Goal: Task Accomplishment & Management: Complete application form

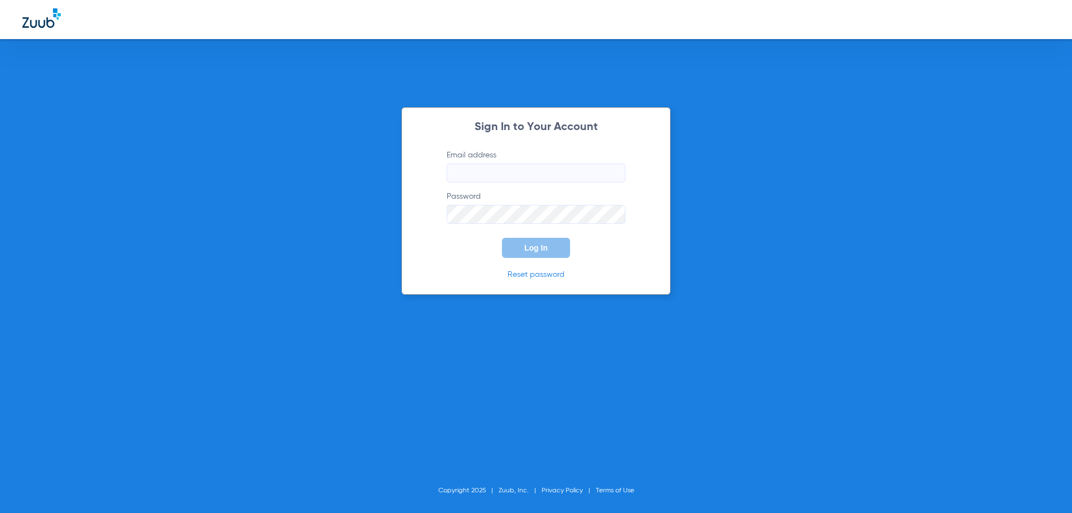
type input "[EMAIL_ADDRESS][DOMAIN_NAME]"
click at [550, 241] on button "Log In" at bounding box center [536, 248] width 68 height 20
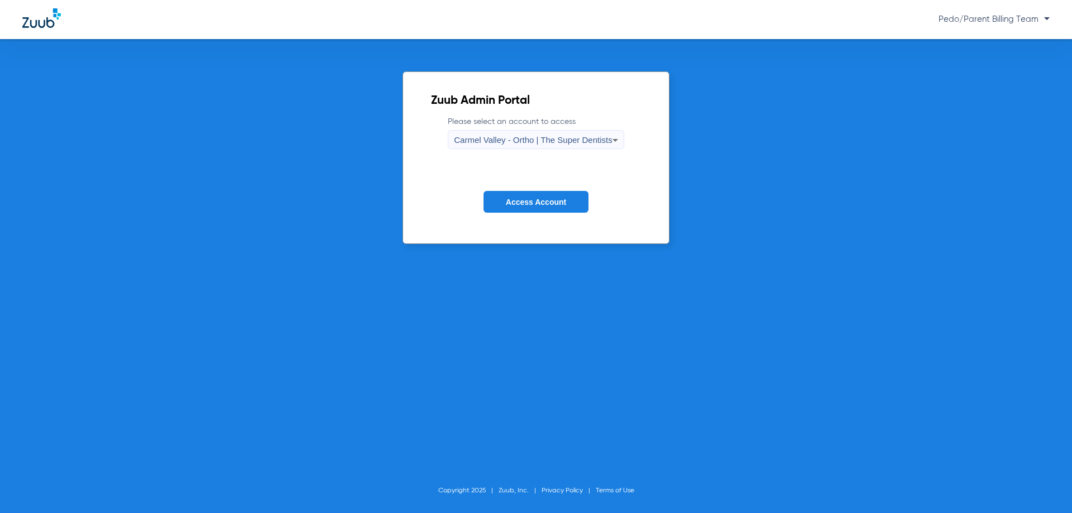
click at [503, 141] on span "Carmel Valley - Ortho | The Super Dentists" at bounding box center [533, 139] width 158 height 9
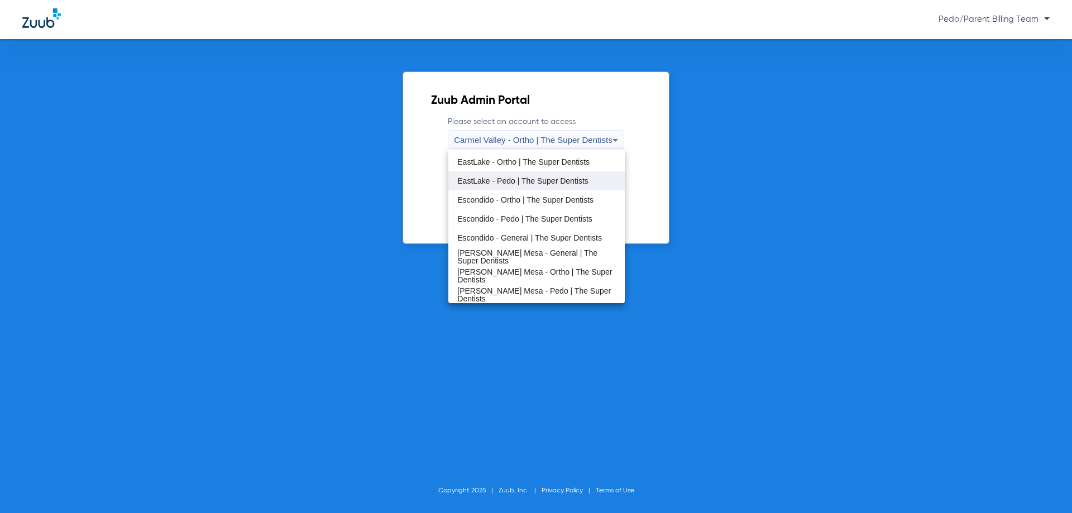
scroll to position [112, 0]
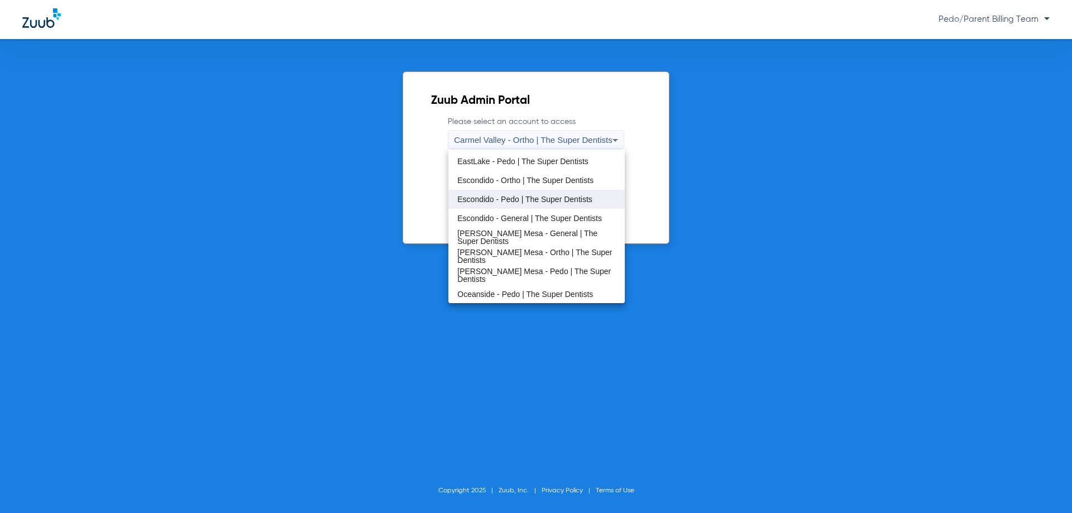
click at [512, 204] on mat-option "Escondido - Pedo | The Super Dentists" at bounding box center [536, 199] width 176 height 19
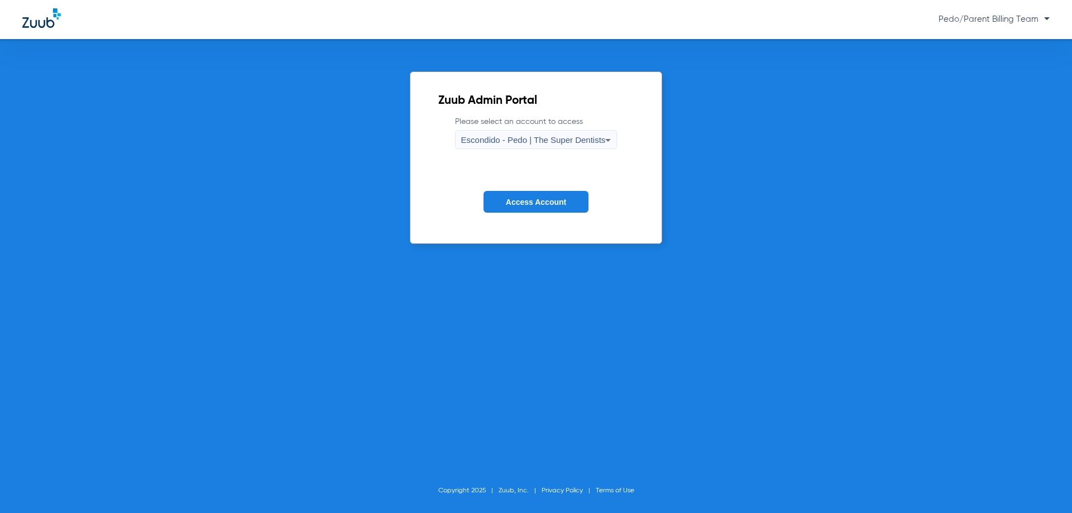
click at [512, 205] on span "Access Account" at bounding box center [536, 202] width 60 height 9
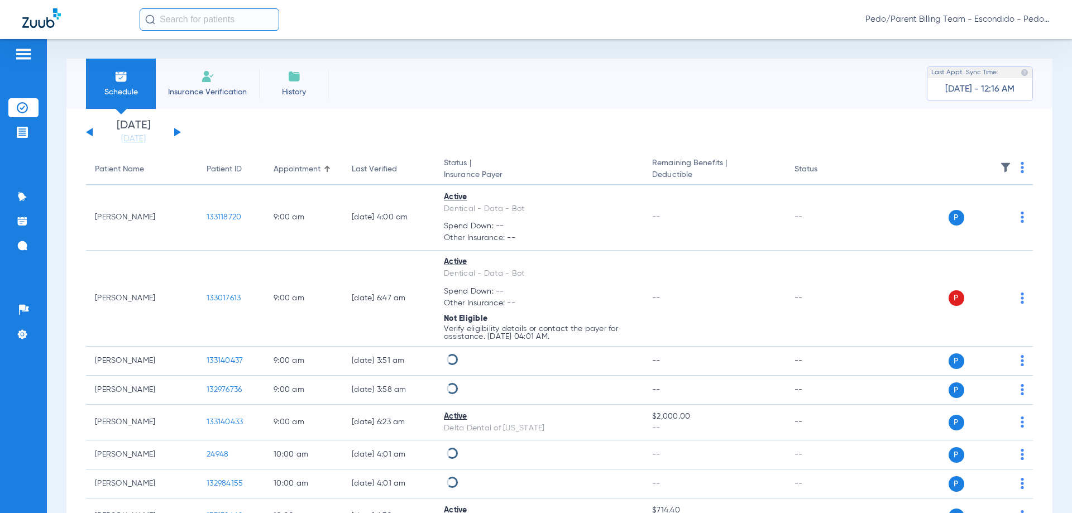
click at [193, 69] on li "Insurance Verification" at bounding box center [207, 84] width 103 height 50
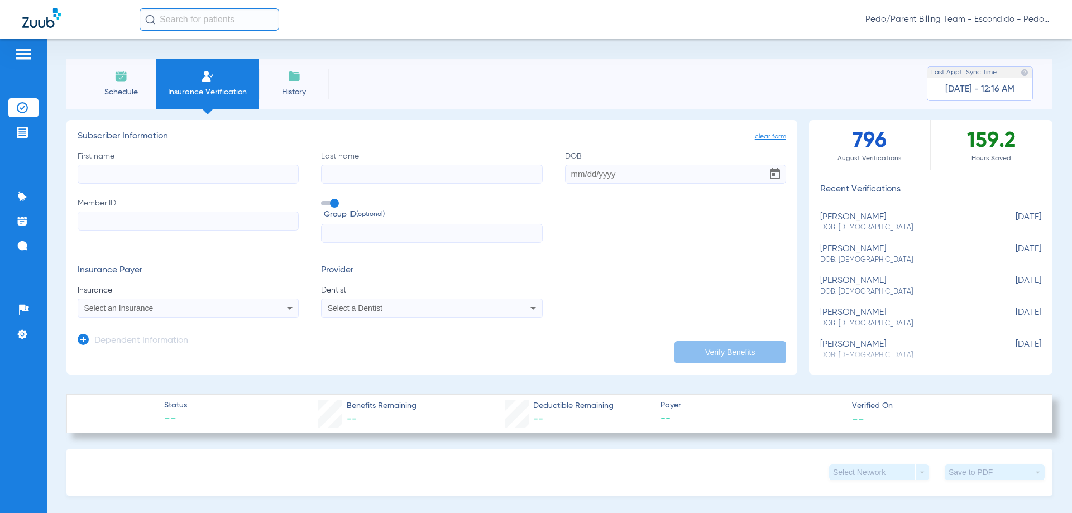
click at [202, 310] on div "Select an Insurance" at bounding box center [167, 308] width 167 height 8
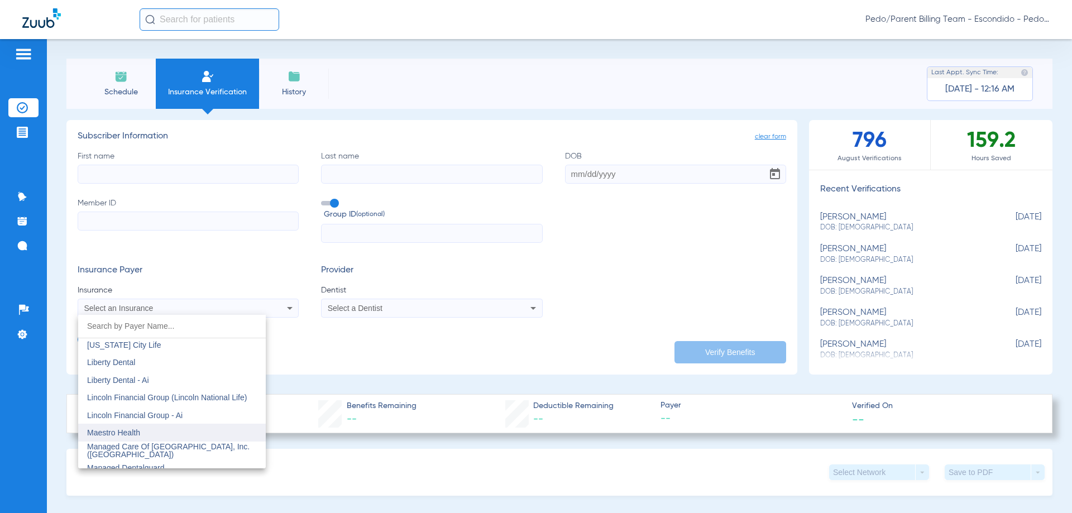
scroll to position [4298, 0]
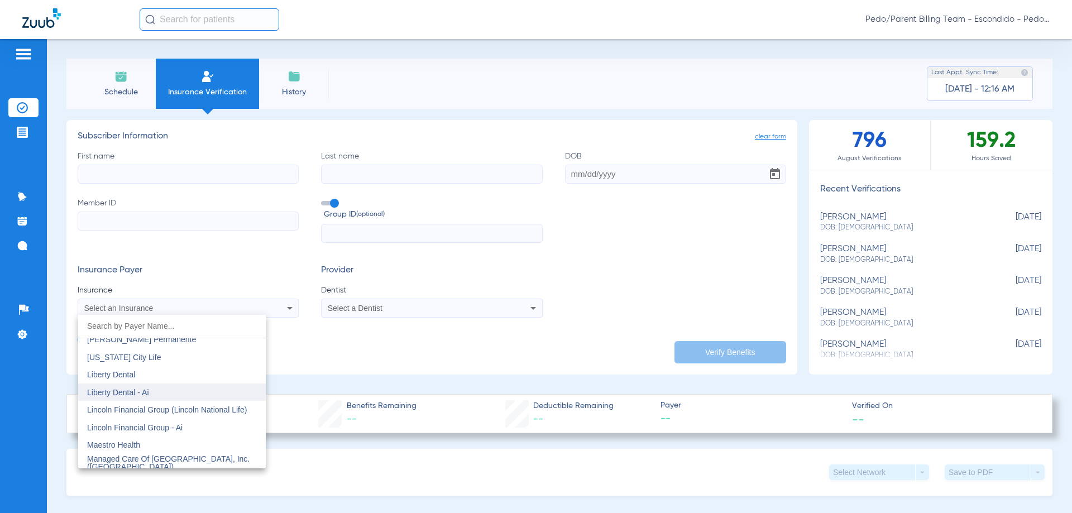
click at [195, 390] on mat-option "Liberty Dental - Ai" at bounding box center [172, 393] width 188 height 18
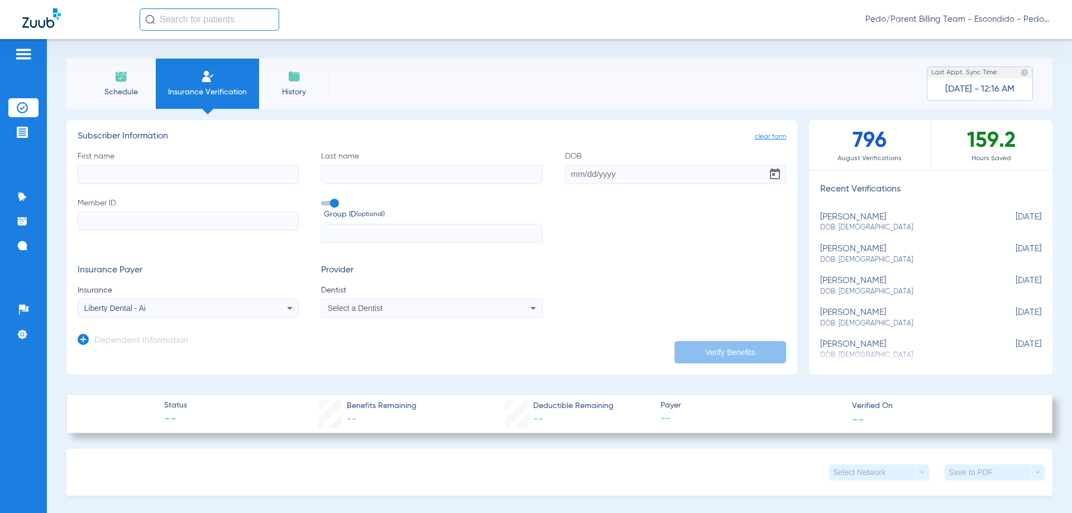
click at [104, 176] on input "First name" at bounding box center [188, 174] width 221 height 19
type input "A"
type input "[PERSON_NAME]"
type input "[DATE]"
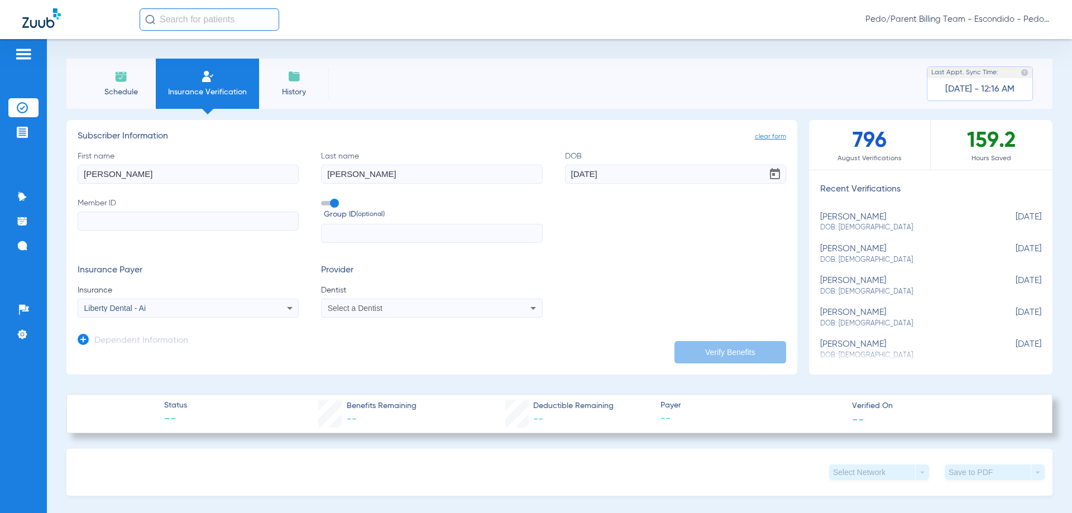
click at [113, 220] on input "Member ID" at bounding box center [188, 221] width 221 height 19
paste input "644445865"
type input "644445865"
click at [369, 304] on div "Select a Dentist" at bounding box center [432, 307] width 220 height 13
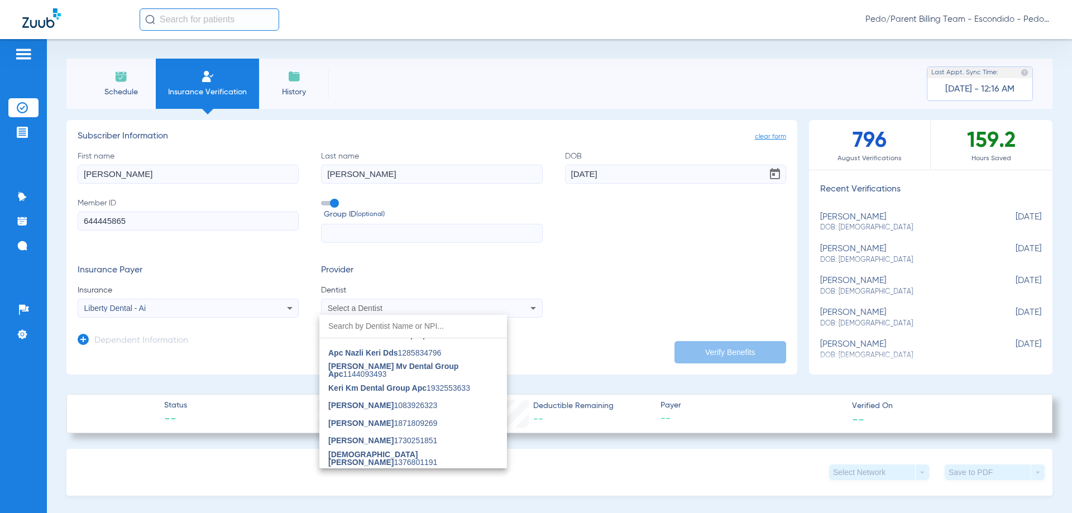
scroll to position [279, 0]
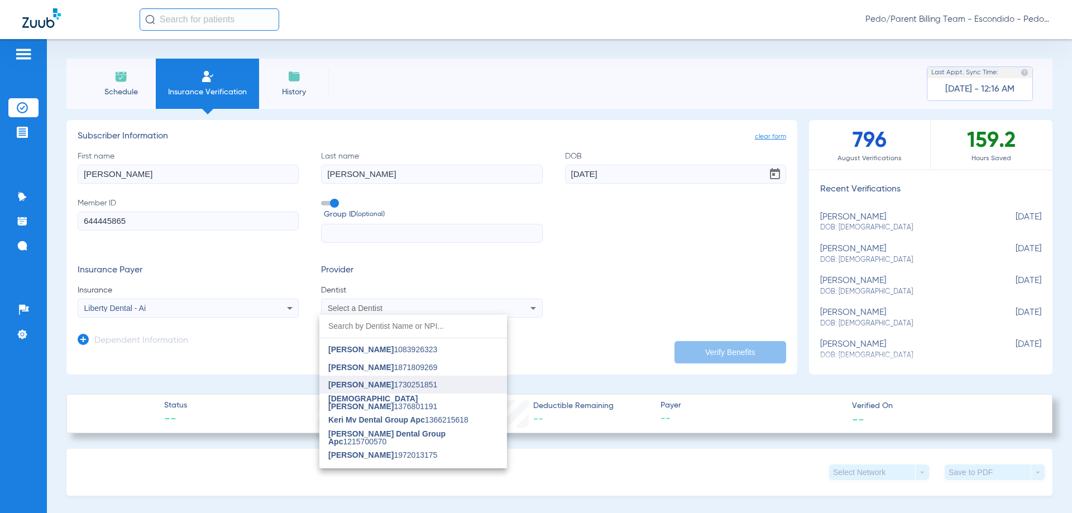
click at [366, 381] on span "[PERSON_NAME]" at bounding box center [360, 384] width 65 height 9
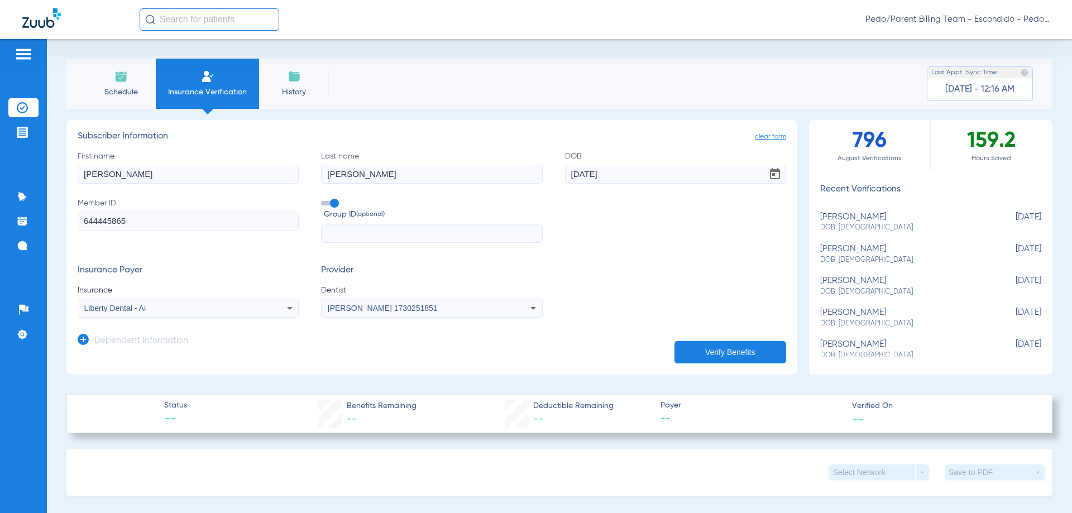
click at [116, 332] on div "Dependent Information" at bounding box center [133, 343] width 111 height 23
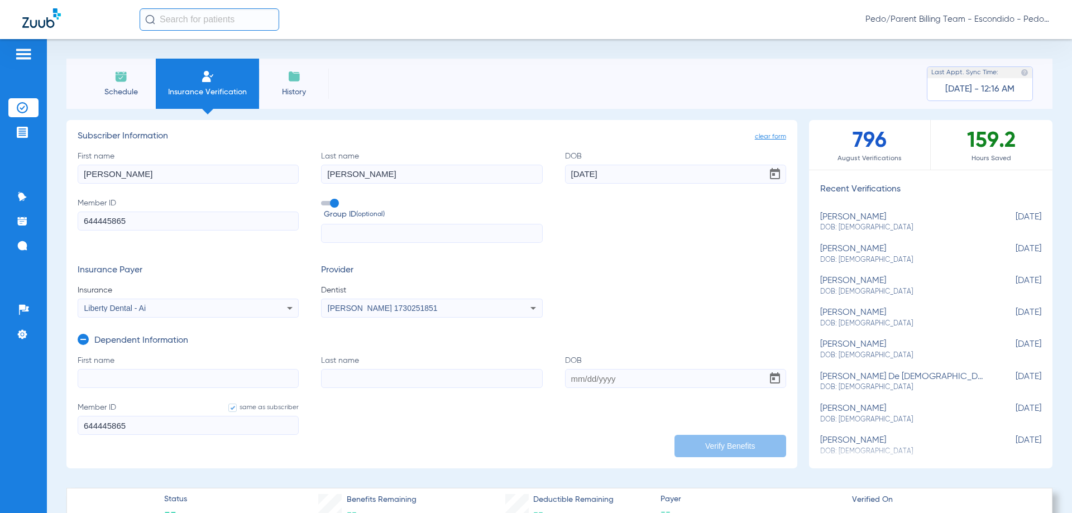
click at [116, 383] on input "First name" at bounding box center [188, 378] width 221 height 19
type input "[PERSON_NAME]"
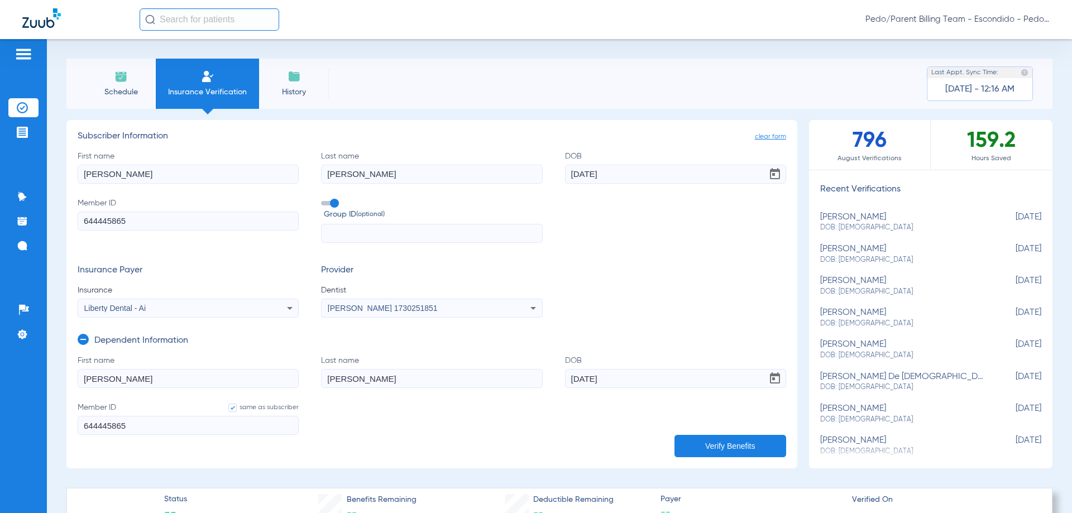
type input "[DATE]"
click at [707, 448] on button "Verify Benefits" at bounding box center [730, 446] width 112 height 22
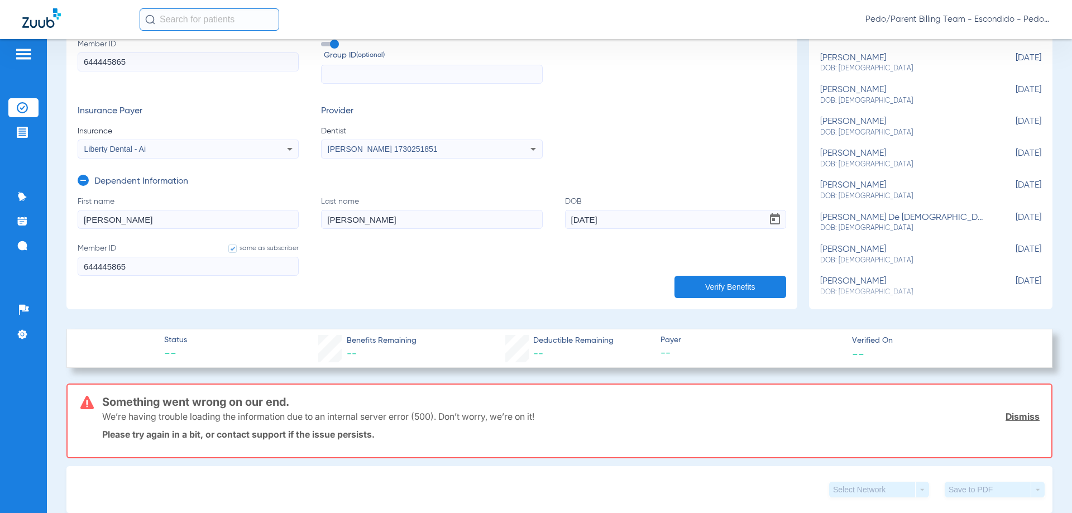
scroll to position [0, 0]
